Goal: Information Seeking & Learning: Learn about a topic

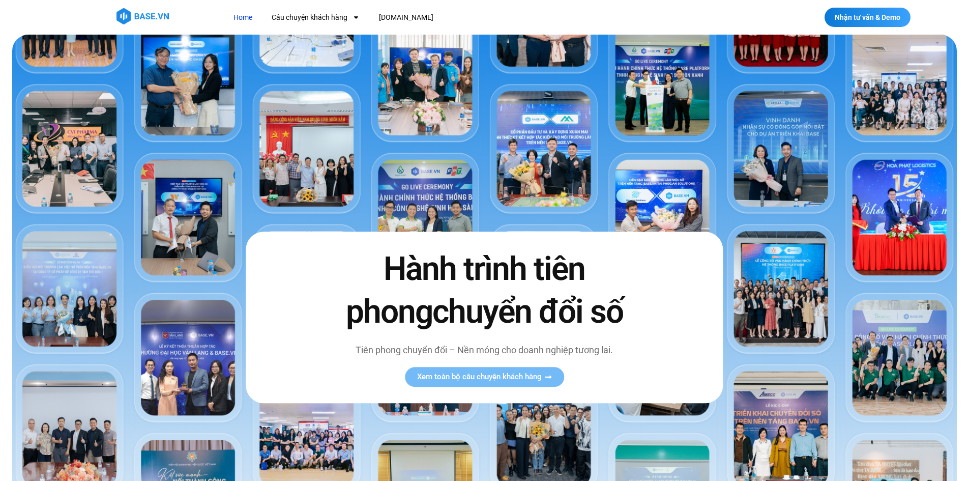
scroll to position [407, 0]
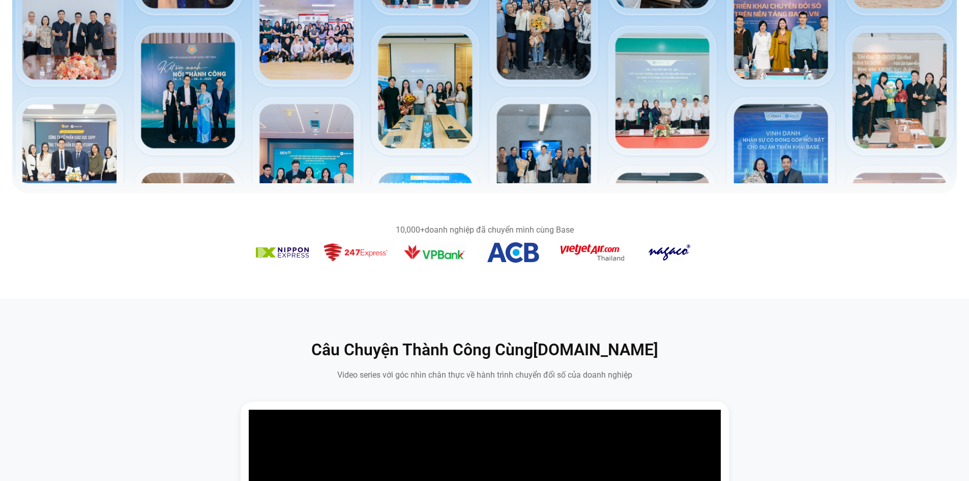
click at [923, 261] on section "10,000+ doanh nghiệp đã chuyển mình cùng Base" at bounding box center [484, 246] width 969 height 65
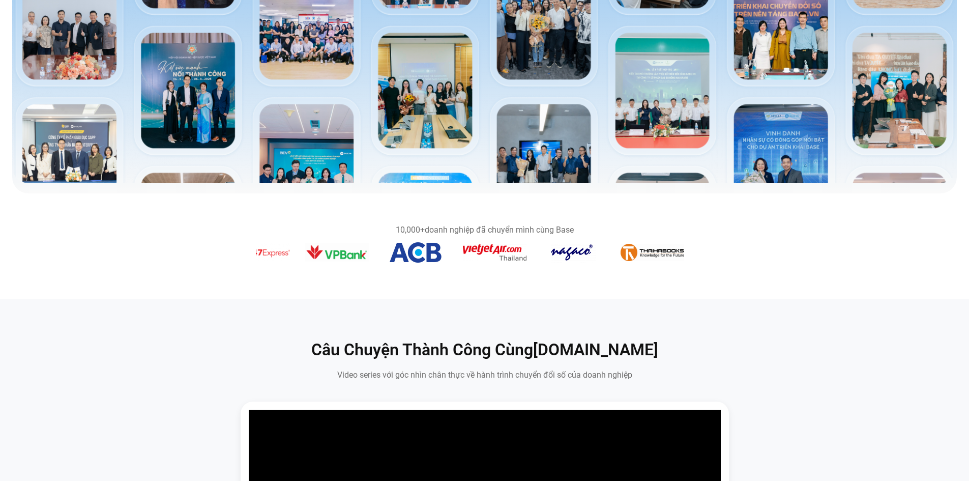
click at [301, 267] on section "10,000+ doanh nghiệp đã chuyển mình cùng Base" at bounding box center [484, 246] width 969 height 65
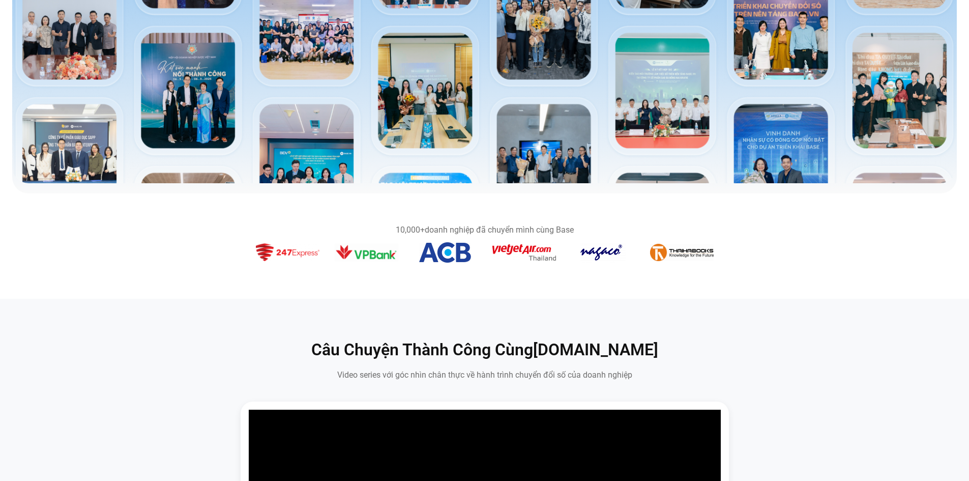
drag, startPoint x: 593, startPoint y: 281, endPoint x: 392, endPoint y: 282, distance: 201.4
click at [392, 282] on section "10,000+ doanh nghiệp đã chuyển mình cùng Base" at bounding box center [484, 245] width 969 height 105
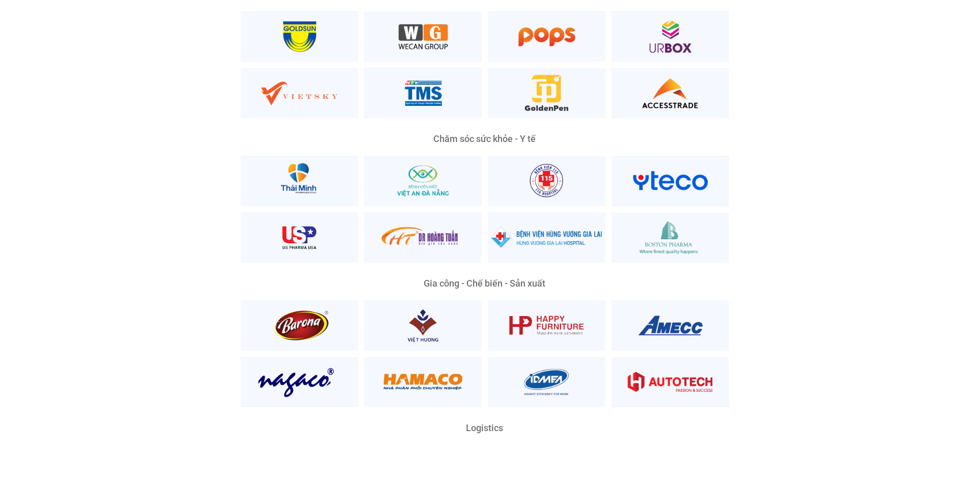
scroll to position [2170, 0]
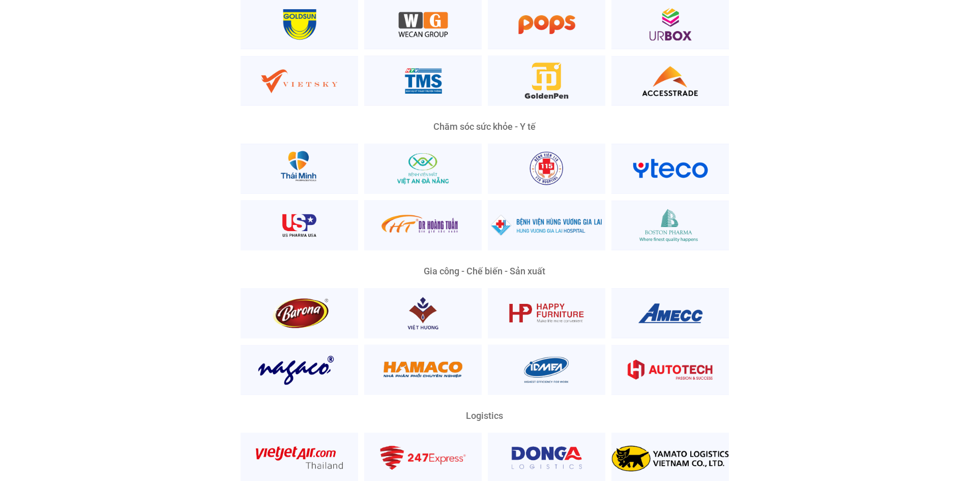
click at [67, 246] on div "Nền Tảng Quản Trị Phổ Biến Nhất Phù Hợp Mọi Quy Mô Và Lĩnh Vực Ông [PERSON_NAME…" at bounding box center [485, 292] width 954 height 1175
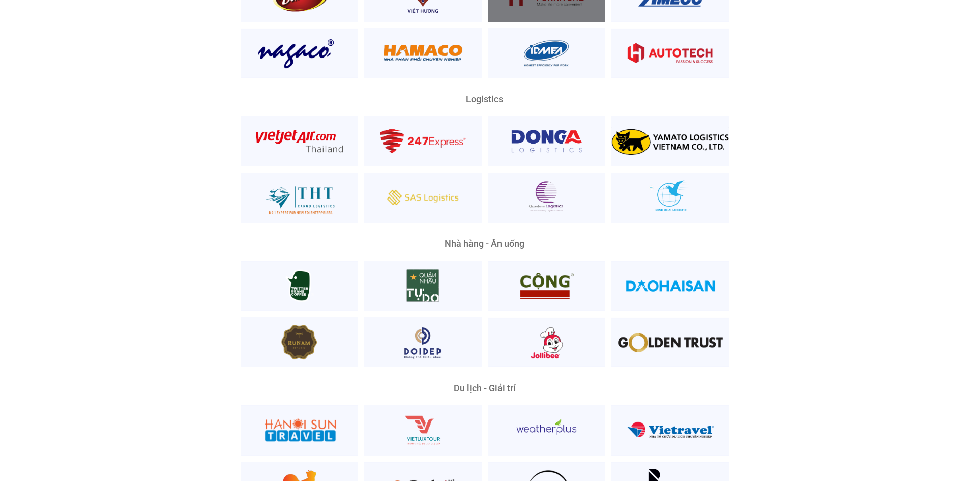
scroll to position [2577, 0]
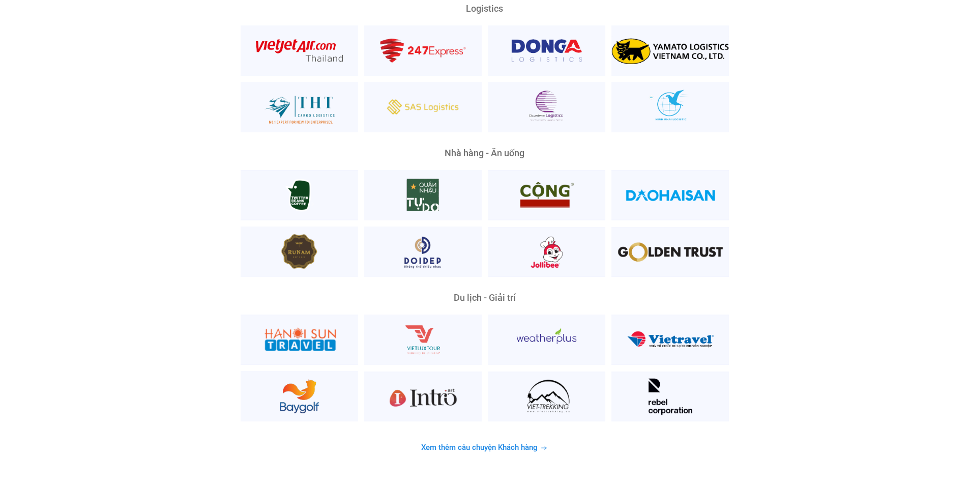
click at [503, 444] on span "Xem thêm câu chuyện Khách hàng" at bounding box center [479, 448] width 116 height 8
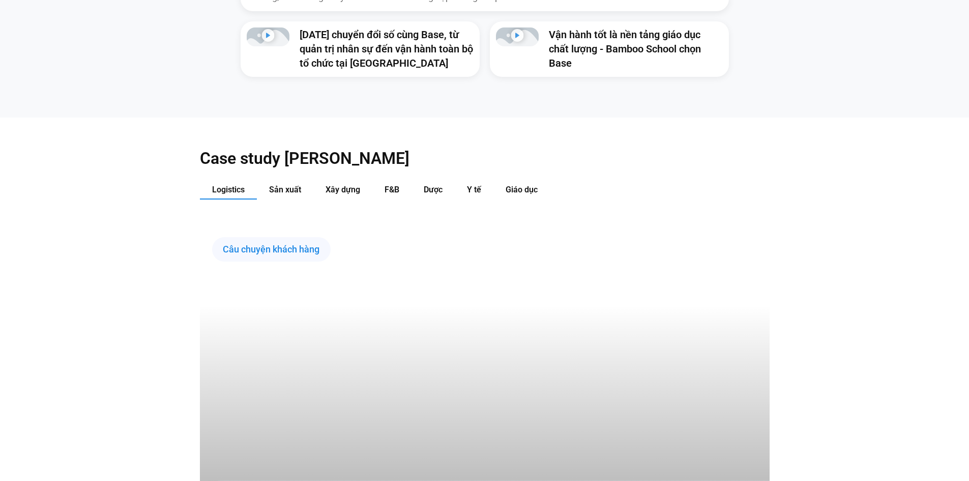
scroll to position [1221, 0]
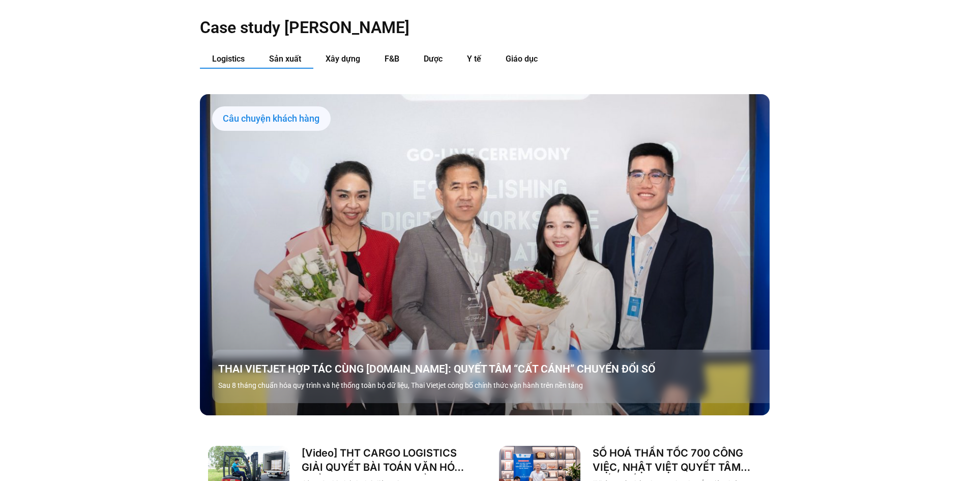
click at [297, 54] on span "Sản xuất" at bounding box center [285, 59] width 32 height 10
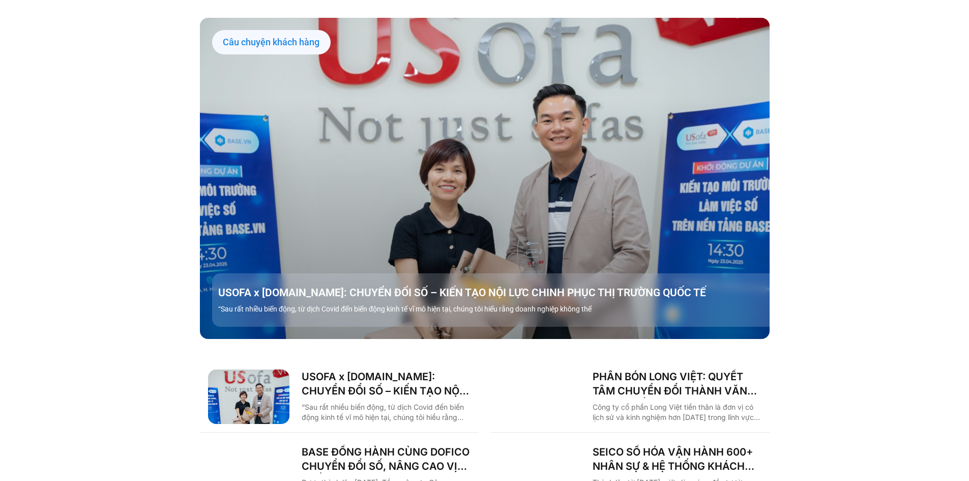
scroll to position [1085, 0]
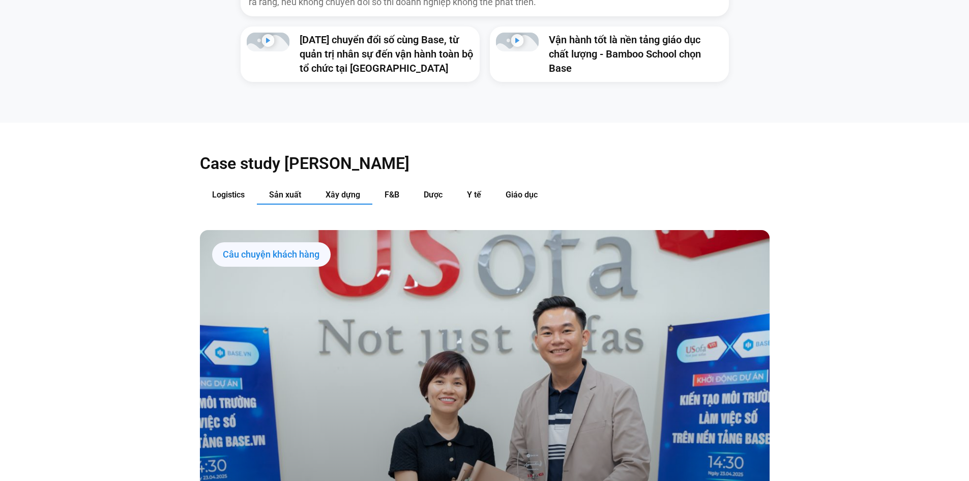
click at [352, 186] on button "Xây dựng" at bounding box center [342, 195] width 59 height 19
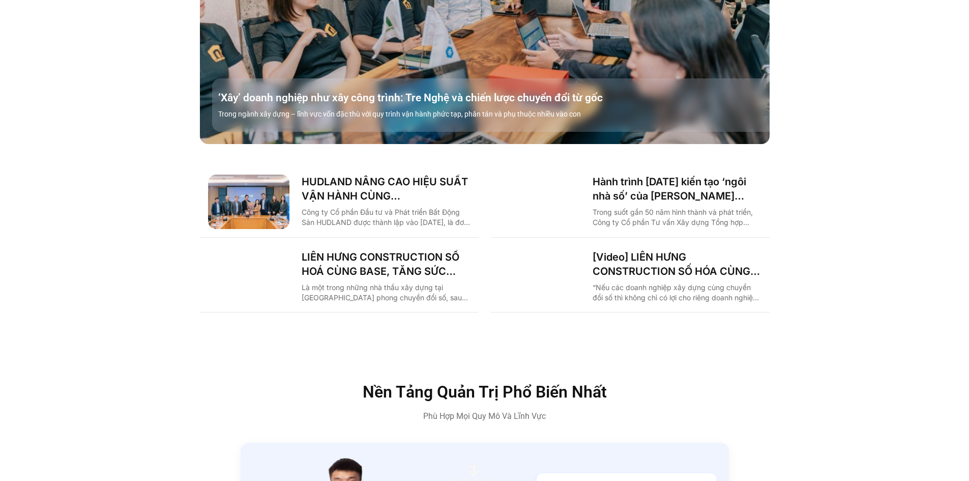
scroll to position [1221, 0]
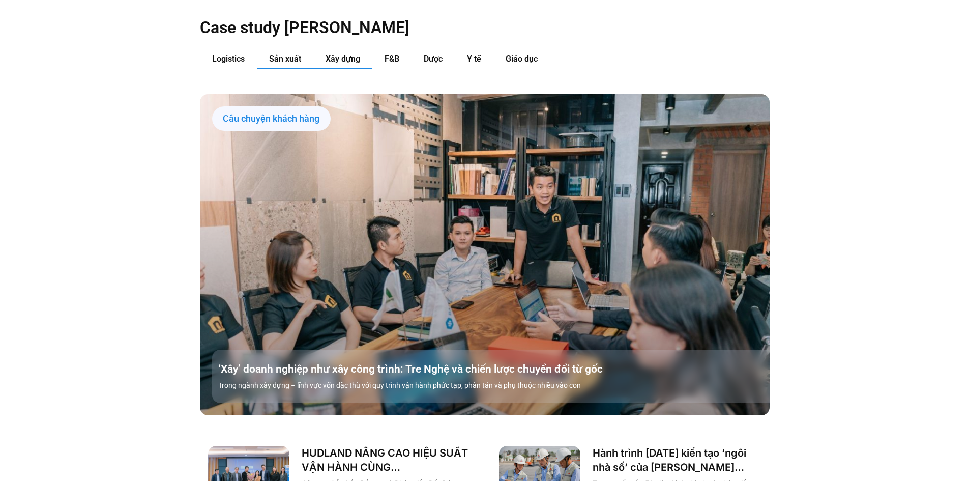
click at [269, 50] on button "Sản xuất" at bounding box center [285, 59] width 56 height 19
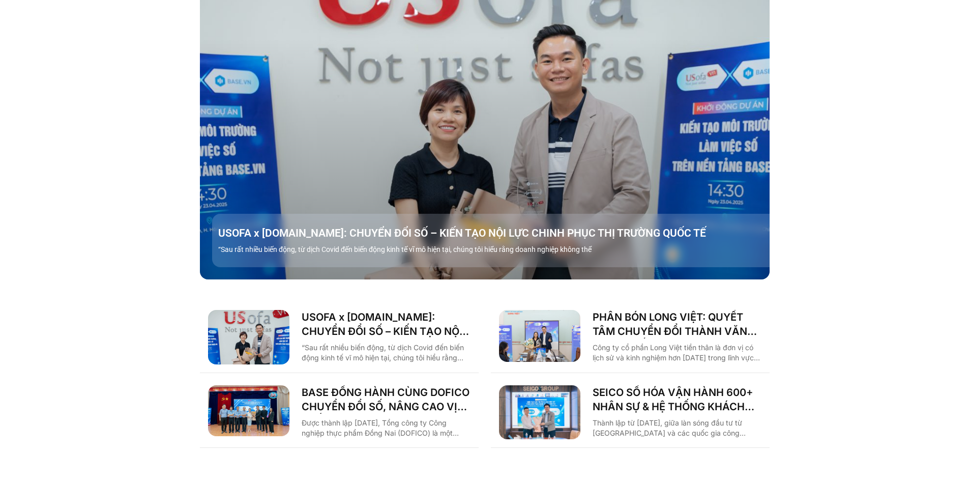
scroll to position [1085, 0]
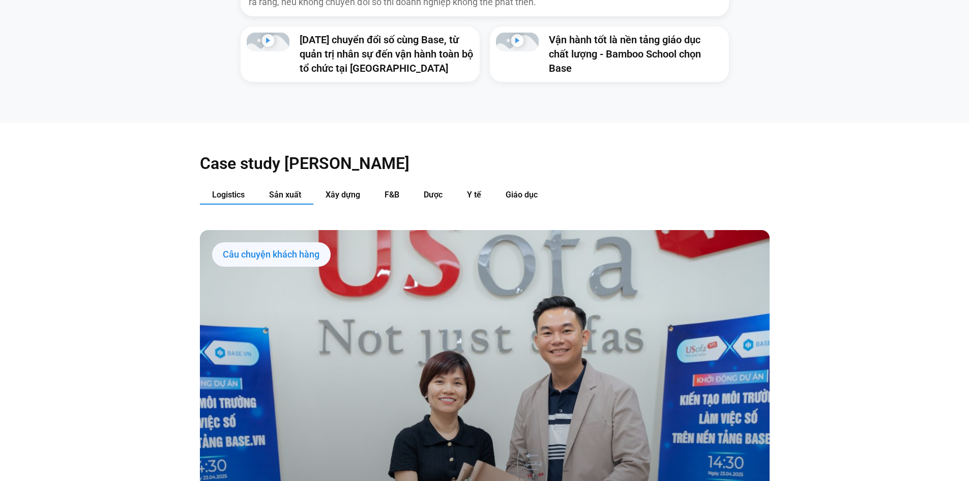
click at [227, 190] on span "Logistics" at bounding box center [228, 195] width 33 height 10
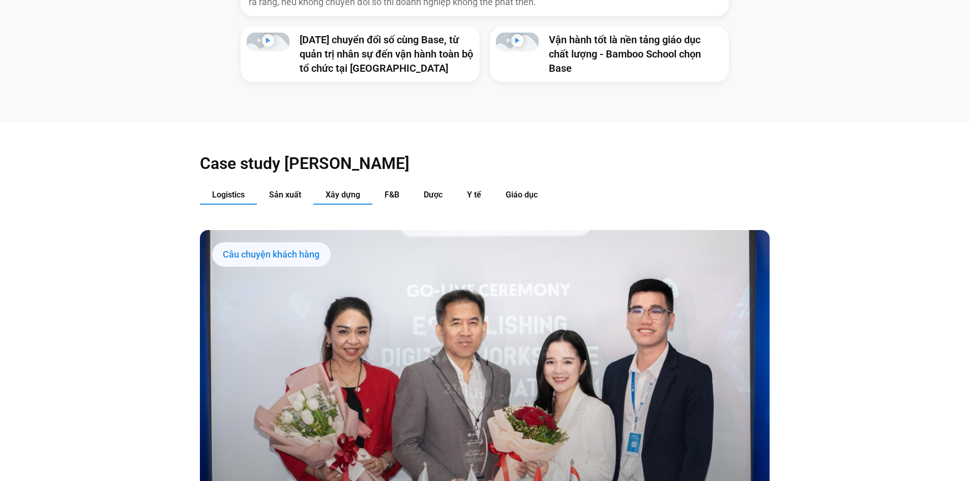
click at [336, 190] on span "Xây dựng" at bounding box center [343, 195] width 35 height 10
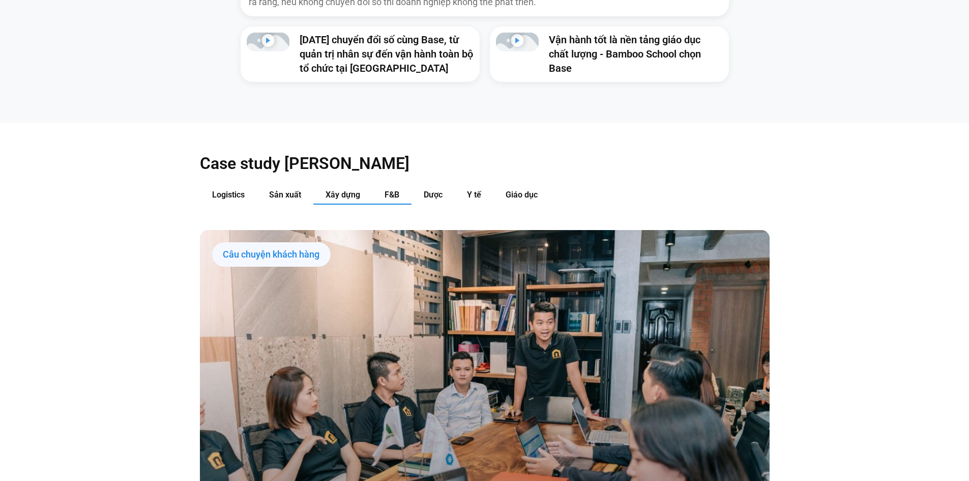
click at [389, 190] on span "F&B" at bounding box center [392, 195] width 15 height 10
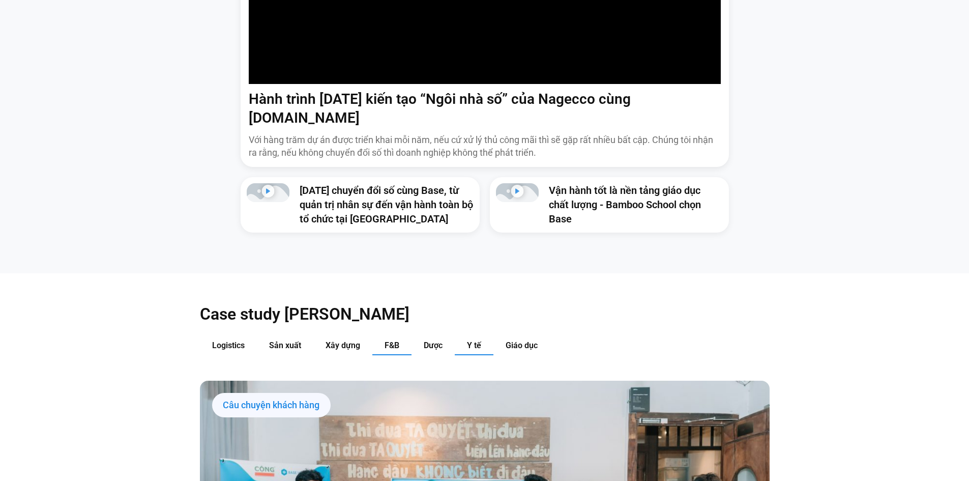
scroll to position [950, 0]
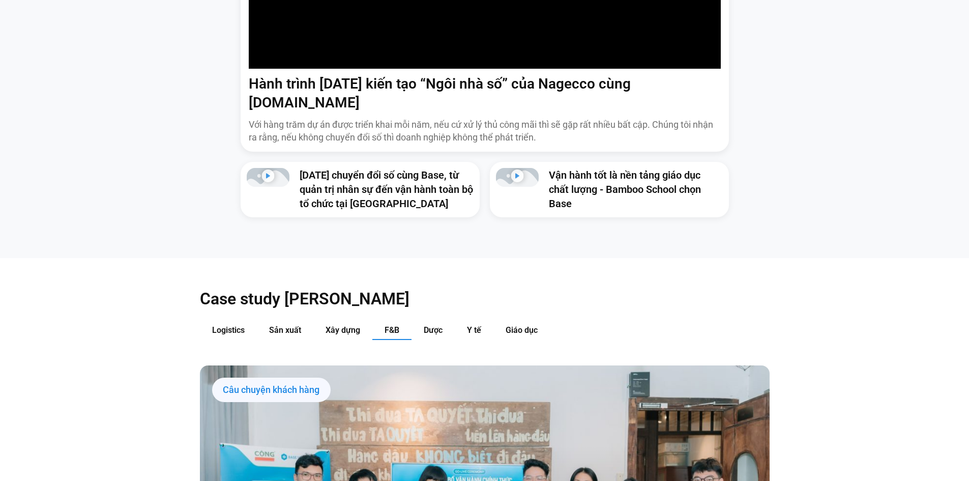
drag, startPoint x: 437, startPoint y: 308, endPoint x: 452, endPoint y: 302, distance: 15.8
click at [437, 325] on span "Dược" at bounding box center [433, 330] width 19 height 10
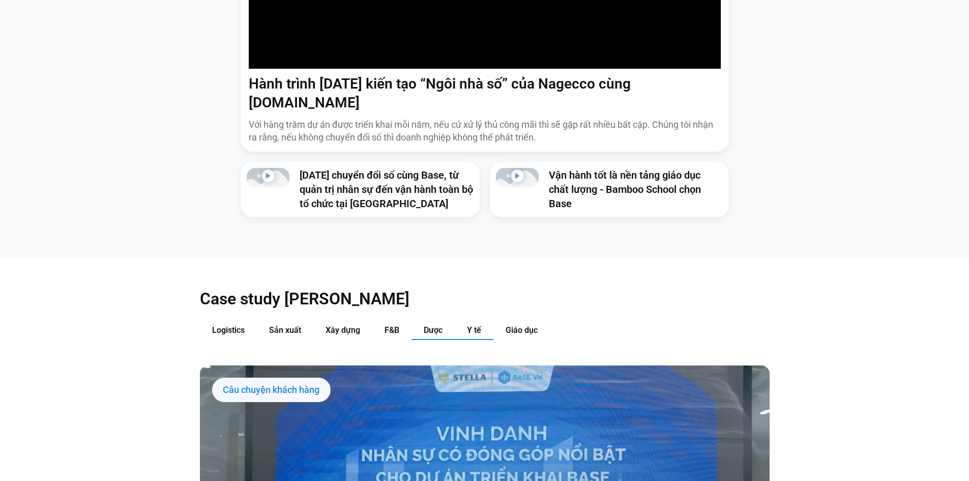
click at [473, 325] on span "Y tế" at bounding box center [474, 330] width 14 height 10
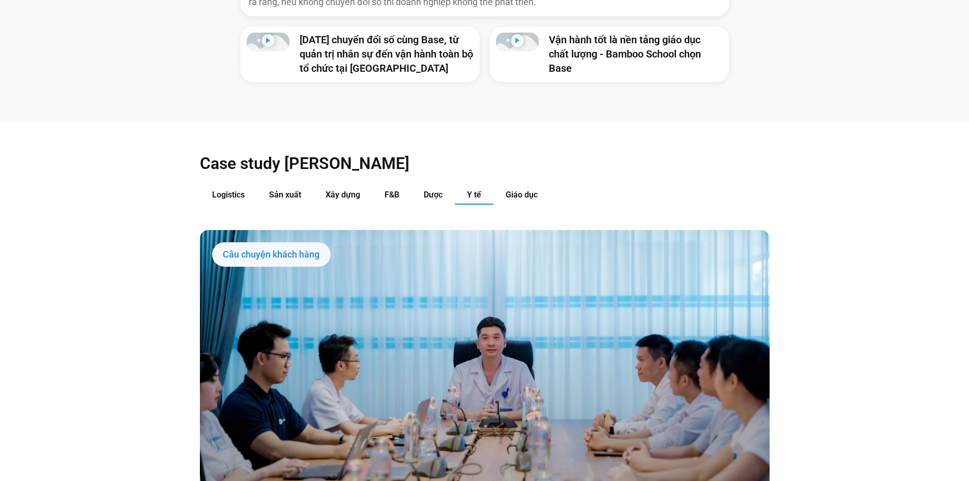
scroll to position [1221, 0]
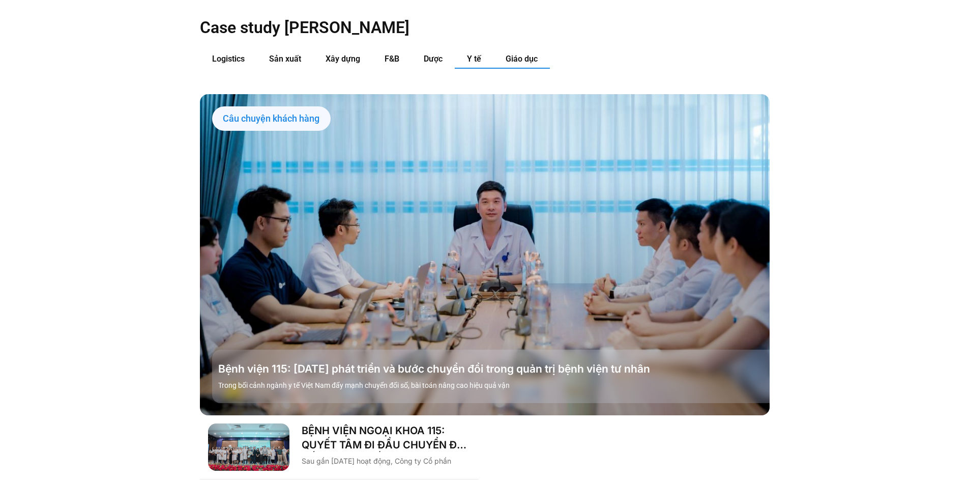
click at [515, 54] on span "Giáo dục" at bounding box center [522, 59] width 32 height 10
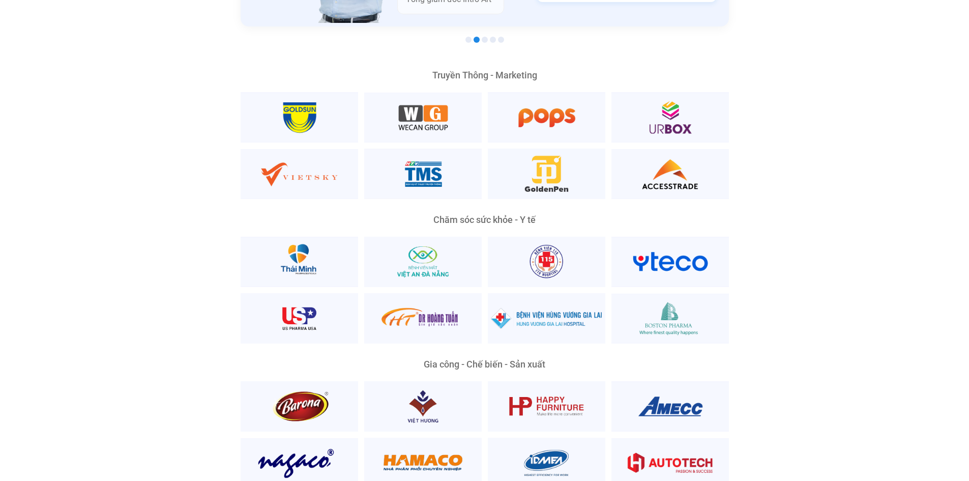
scroll to position [1763, 0]
